Goal: Task Accomplishment & Management: Manage account settings

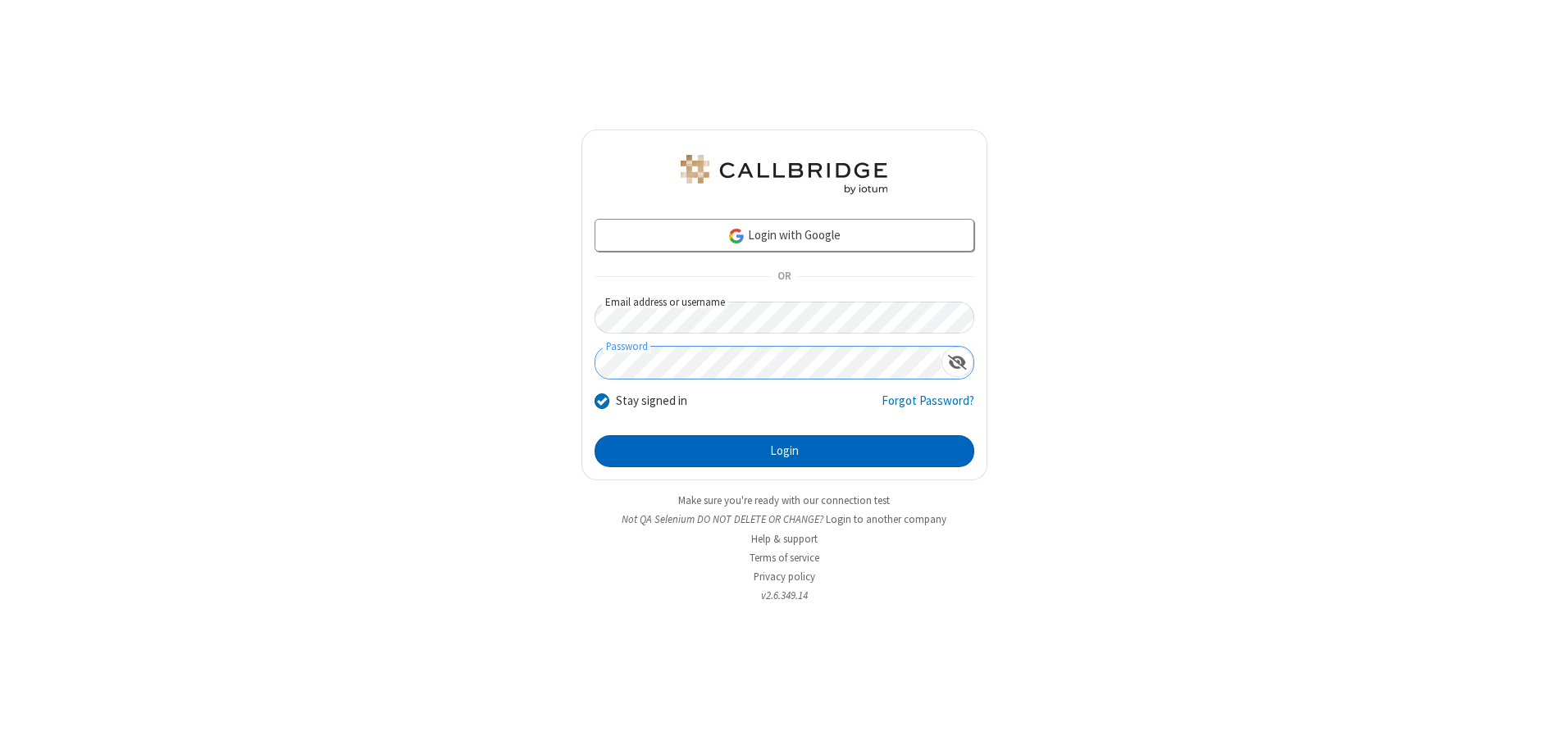
click at [784, 451] on button "Login" at bounding box center [784, 451] width 380 height 33
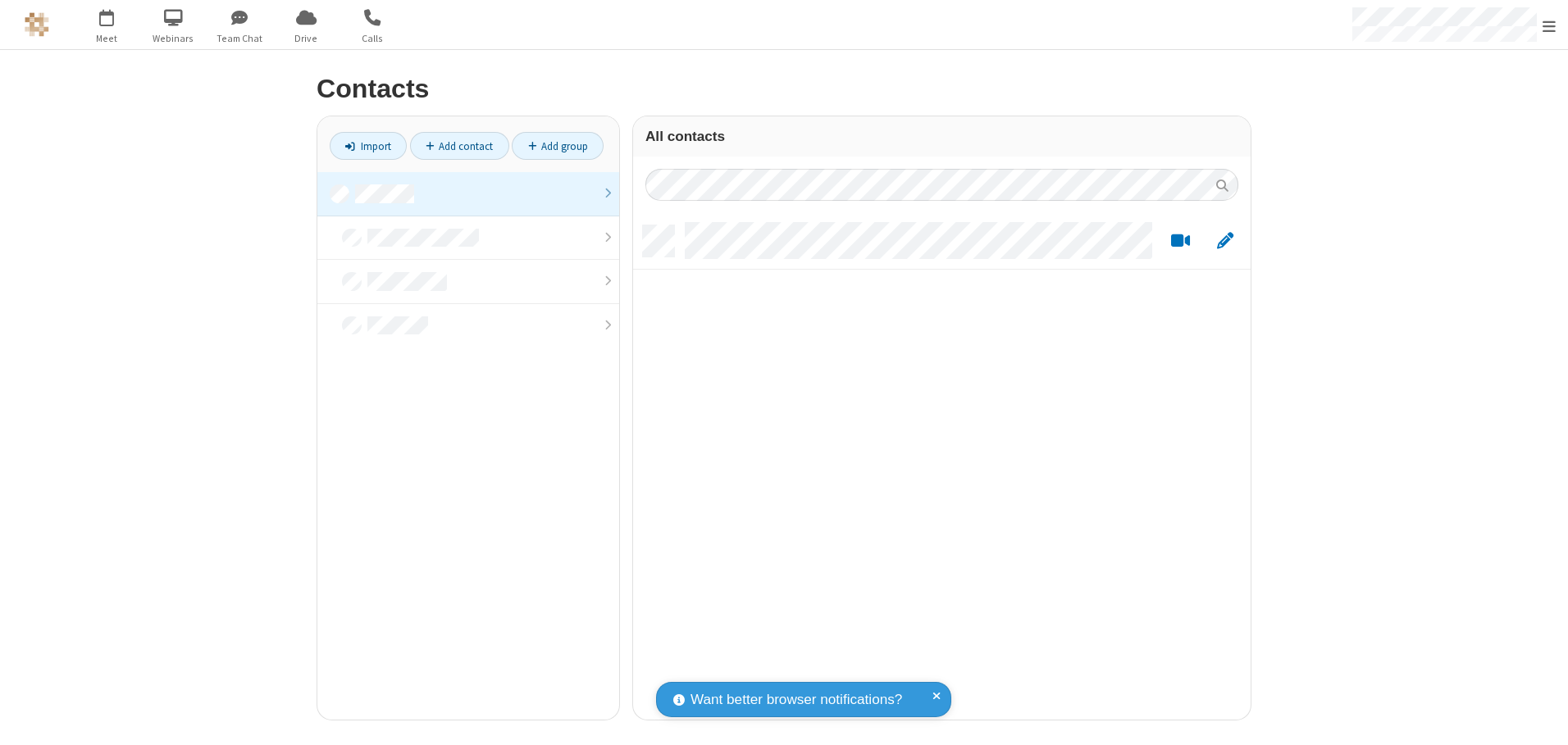
scroll to position [495, 605]
click at [468, 194] on link at bounding box center [468, 194] width 302 height 44
click at [459, 146] on link "Add contact" at bounding box center [460, 146] width 99 height 28
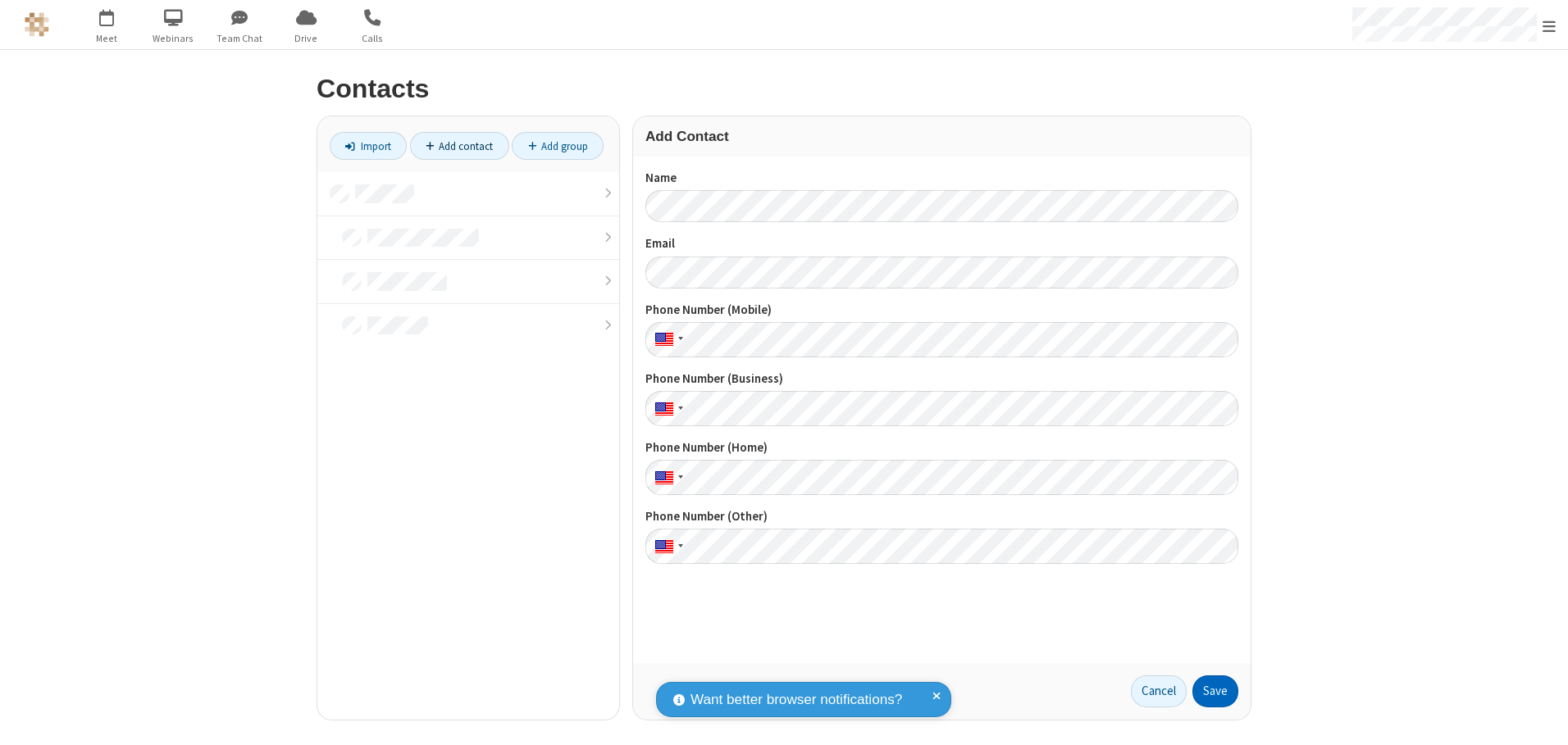
click at [1215, 691] on button "Save" at bounding box center [1216, 692] width 46 height 33
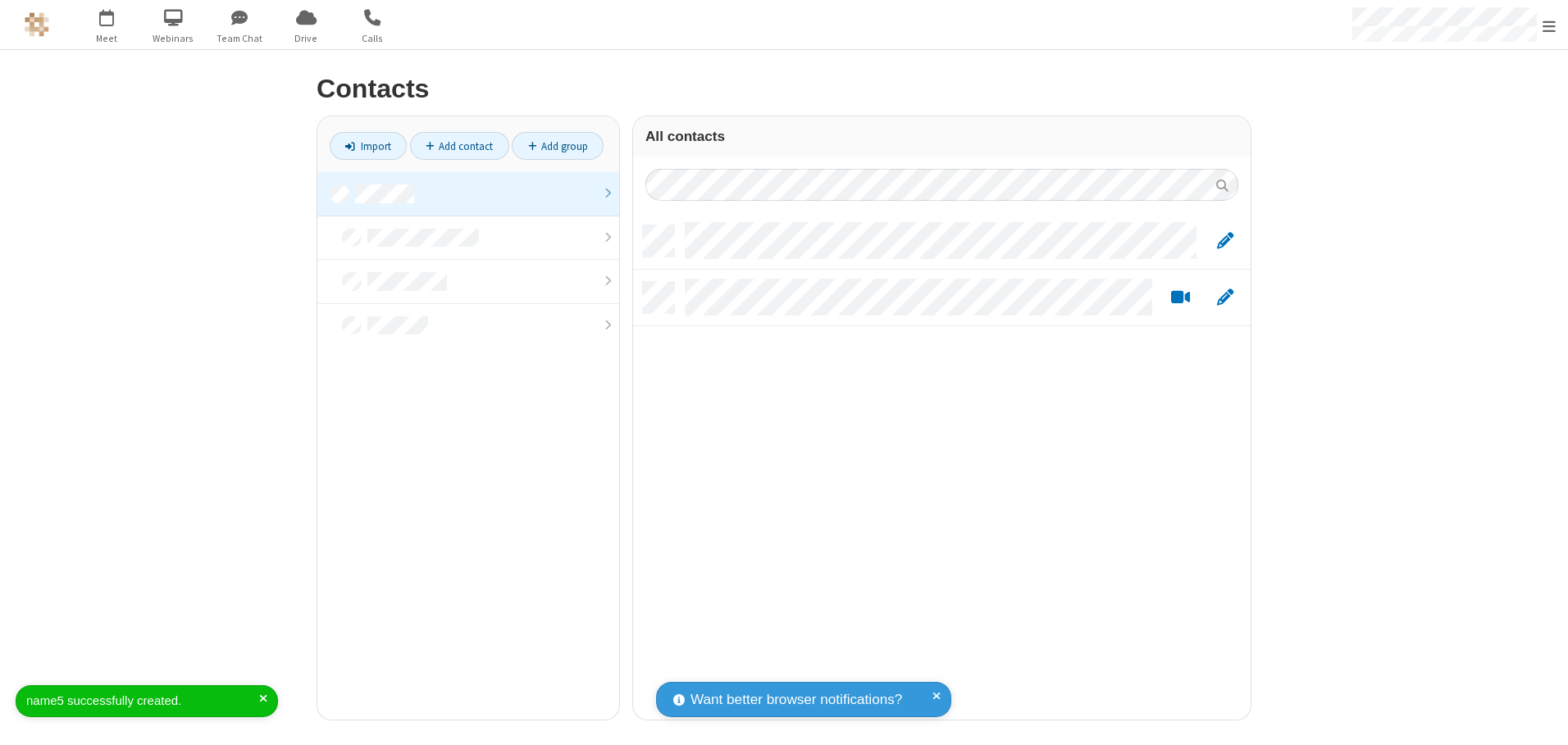
scroll to position [495, 605]
